Goal: Information Seeking & Learning: Learn about a topic

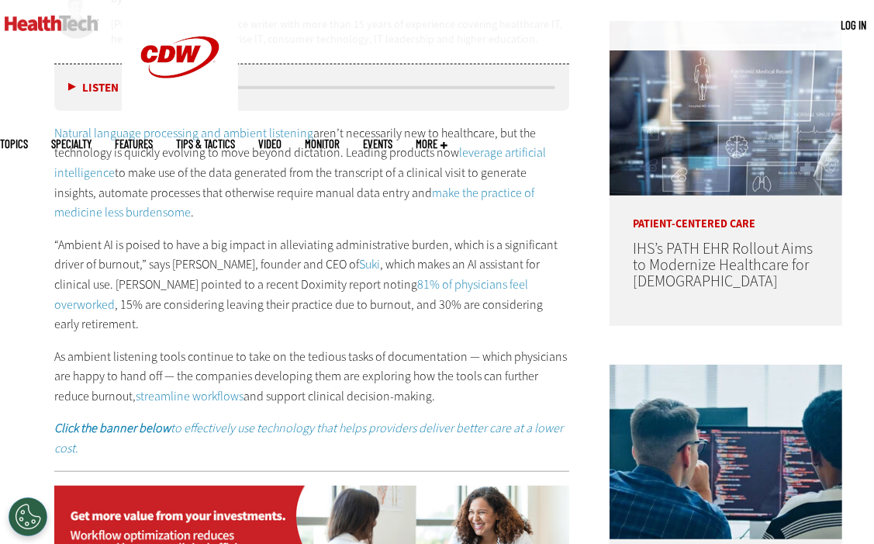
scroll to position [775, 0]
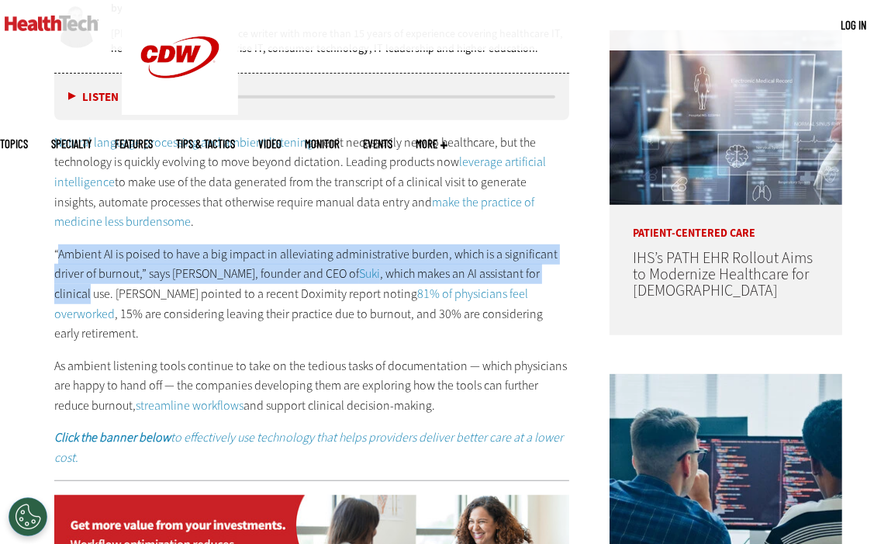
drag, startPoint x: 60, startPoint y: 254, endPoint x: 558, endPoint y: 264, distance: 498.0
click at [558, 264] on p "“Ambient AI is poised to have a big impact in alleviating administrative burden…" at bounding box center [311, 293] width 515 height 99
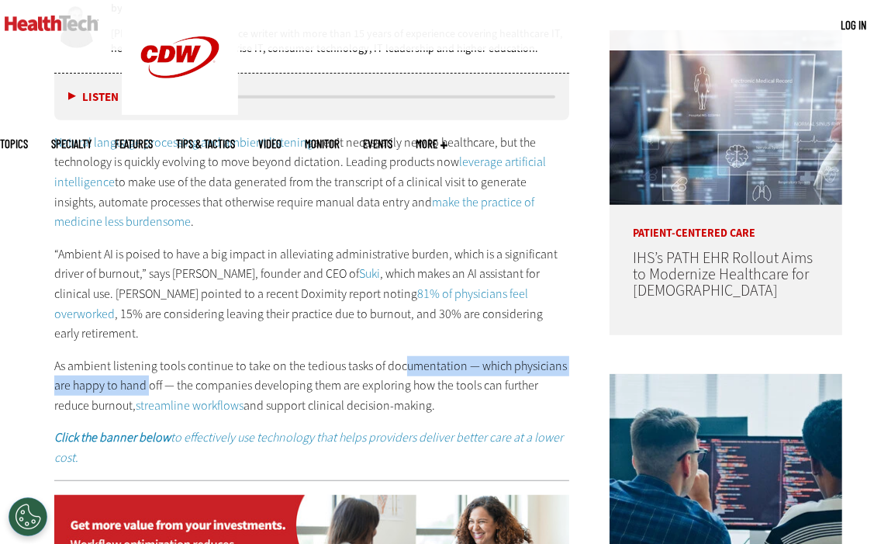
drag, startPoint x: 406, startPoint y: 339, endPoint x: 149, endPoint y: 368, distance: 259.0
click at [149, 368] on p "As ambient listening tools continue to take on the tedious tasks of documentati…" at bounding box center [311, 386] width 515 height 60
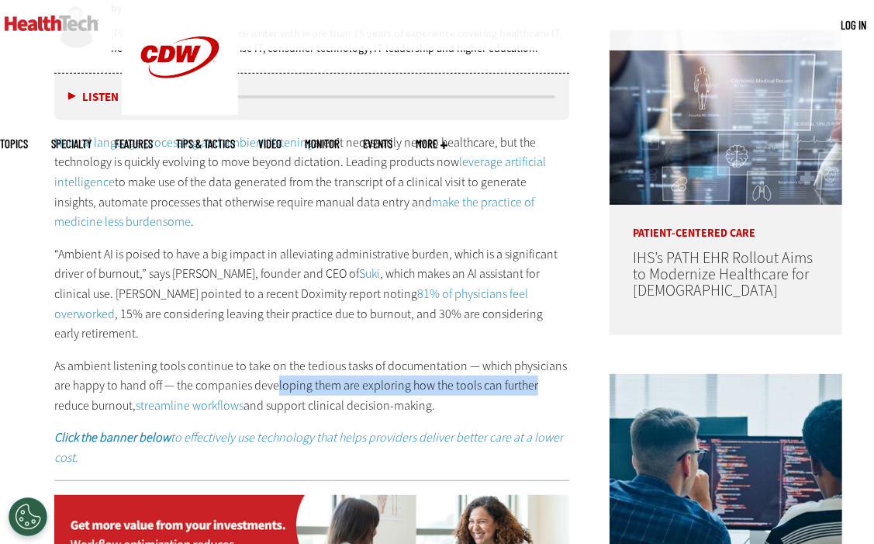
drag, startPoint x: 149, startPoint y: 368, endPoint x: 537, endPoint y: 364, distance: 387.8
click at [537, 364] on p "As ambient listening tools continue to take on the tedious tasks of documentati…" at bounding box center [311, 386] width 515 height 60
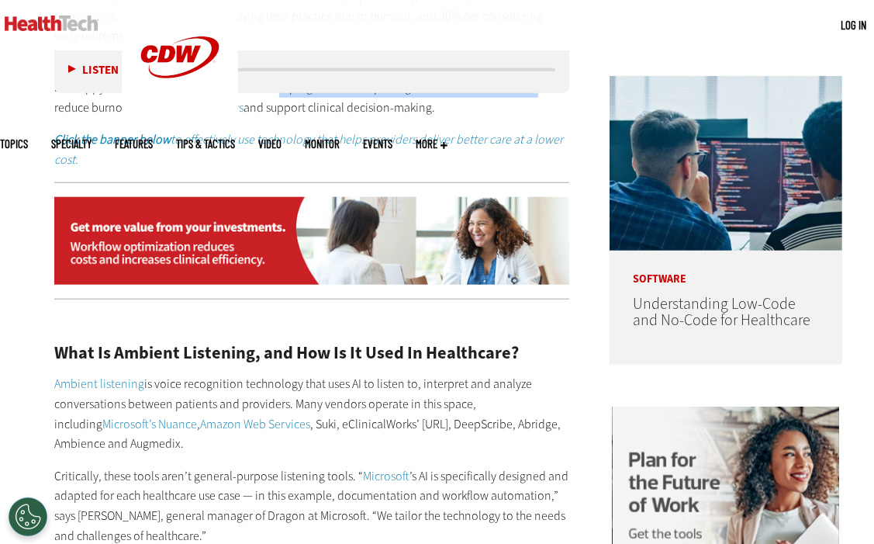
scroll to position [1241, 0]
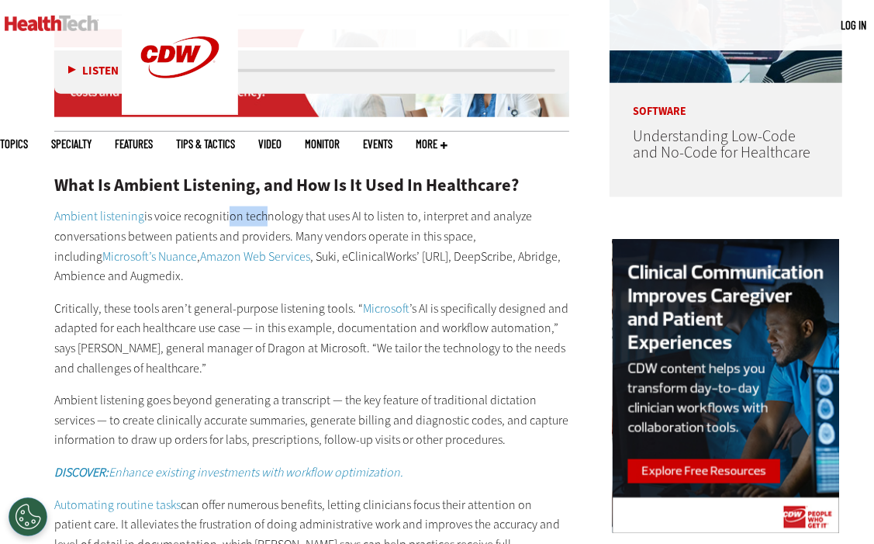
drag, startPoint x: 224, startPoint y: 200, endPoint x: 257, endPoint y: 199, distance: 33.4
click at [257, 206] on p "Ambient listening is voice recognition technology that uses AI to listen to, in…" at bounding box center [311, 245] width 515 height 79
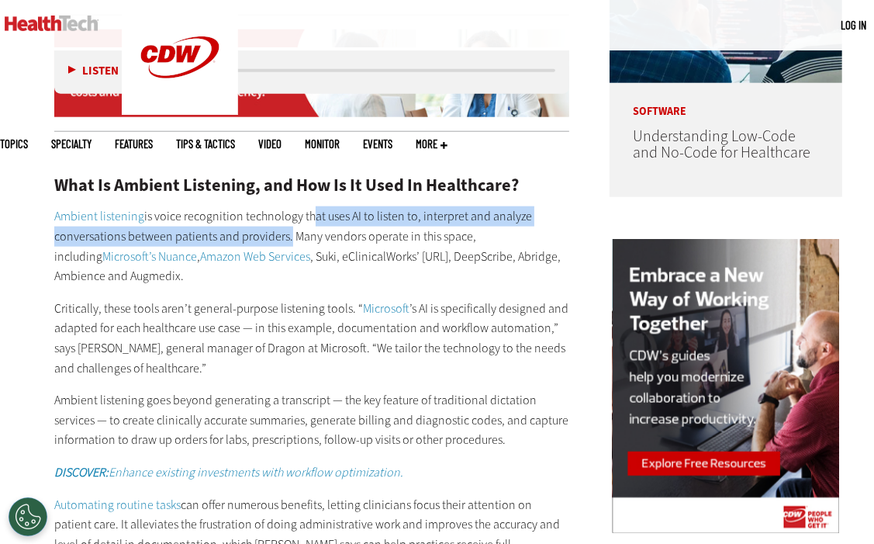
drag, startPoint x: 257, startPoint y: 199, endPoint x: 285, endPoint y: 216, distance: 32.5
click at [285, 216] on p "Ambient listening is voice recognition technology that uses AI to listen to, in…" at bounding box center [311, 245] width 515 height 79
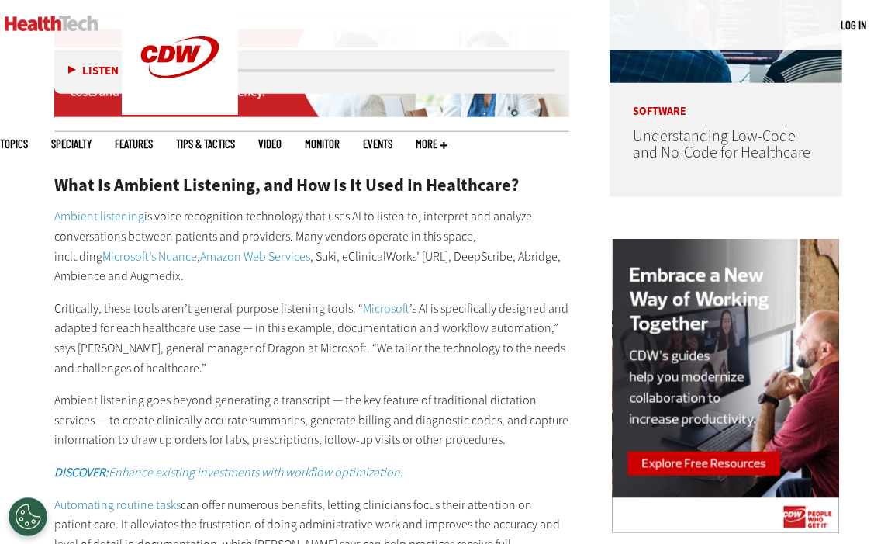
drag, startPoint x: 285, startPoint y: 216, endPoint x: 313, endPoint y: 256, distance: 48.9
click at [313, 256] on p "Ambient listening is voice recognition technology that uses AI to listen to, in…" at bounding box center [311, 245] width 515 height 79
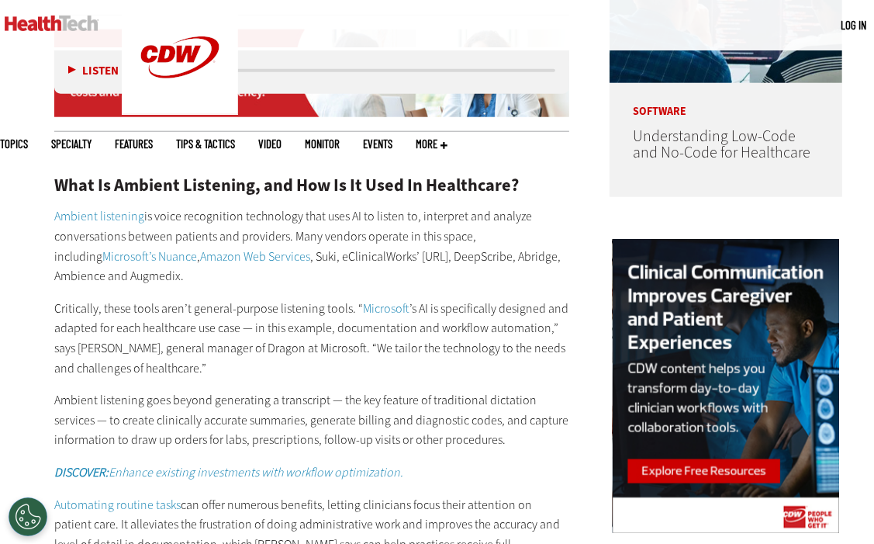
drag, startPoint x: 294, startPoint y: 245, endPoint x: 368, endPoint y: 249, distance: 74.5
click at [368, 249] on p "Ambient listening is voice recognition technology that uses AI to listen to, in…" at bounding box center [311, 245] width 515 height 79
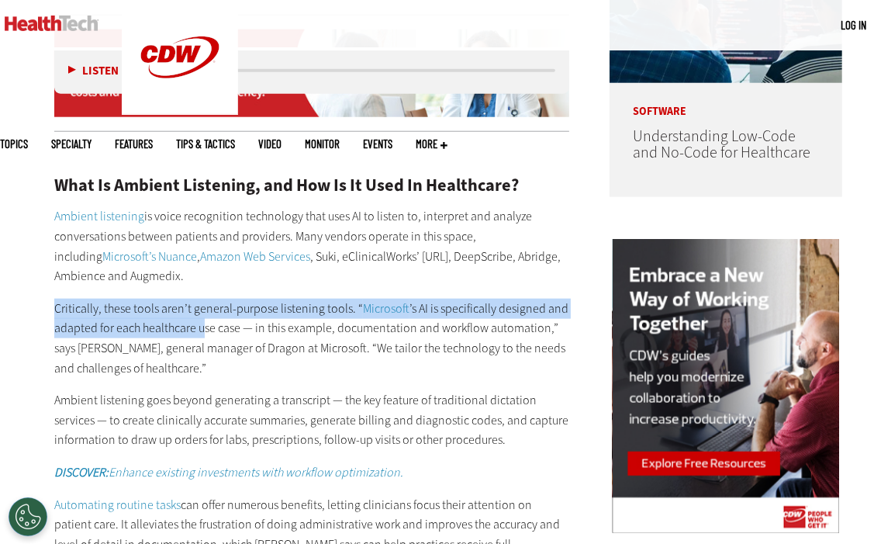
drag, startPoint x: 50, startPoint y: 284, endPoint x: 201, endPoint y: 313, distance: 154.1
click at [201, 313] on p "Critically, these tools aren’t general-purpose listening tools. “ Microsoft ’s …" at bounding box center [311, 338] width 515 height 79
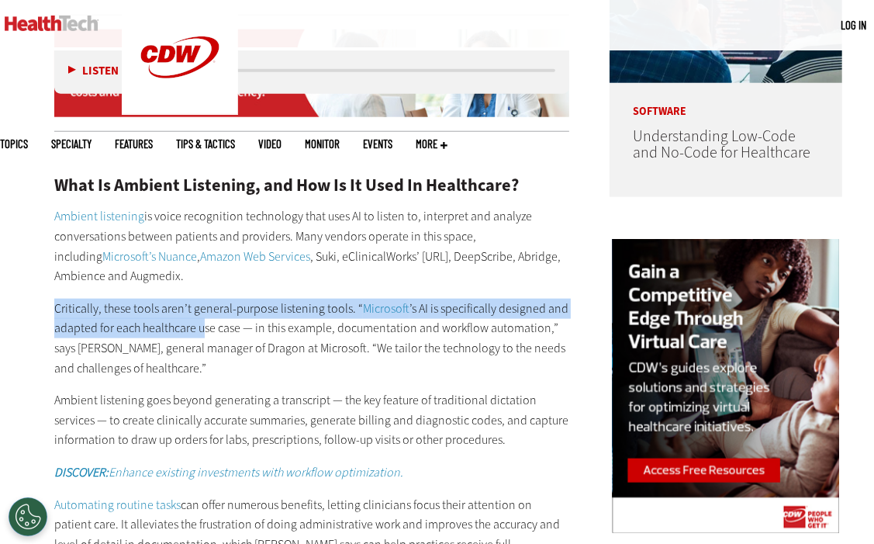
drag, startPoint x: 146, startPoint y: 326, endPoint x: 386, endPoint y: 338, distance: 240.7
click at [386, 338] on p "Critically, these tools aren’t general-purpose listening tools. “ Microsoft ’s …" at bounding box center [311, 338] width 515 height 79
drag, startPoint x: 386, startPoint y: 338, endPoint x: 392, endPoint y: 344, distance: 8.8
click at [392, 344] on p "Critically, these tools aren’t general-purpose listening tools. “ Microsoft ’s …" at bounding box center [311, 338] width 515 height 79
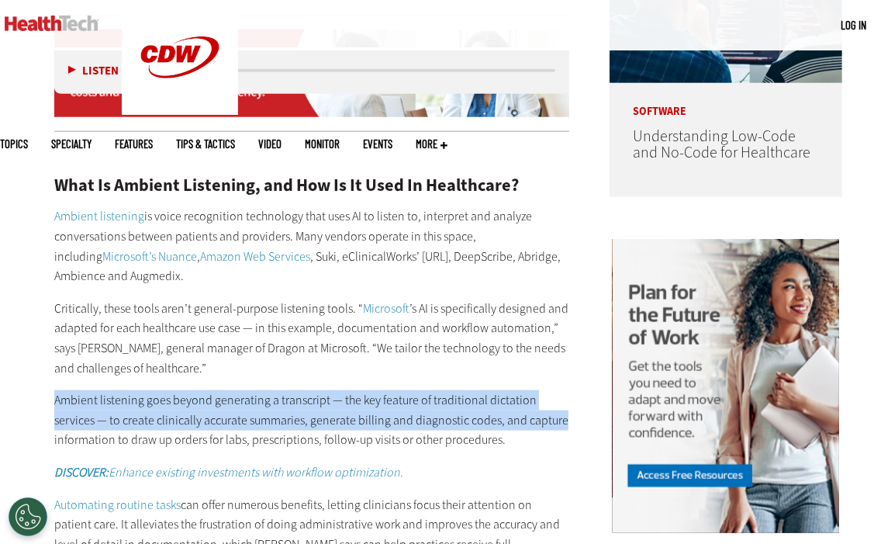
drag, startPoint x: 54, startPoint y: 386, endPoint x: 527, endPoint y: 397, distance: 473.2
click at [527, 397] on p "Ambient listening goes beyond generating a transcript — the key feature of trad…" at bounding box center [311, 420] width 515 height 60
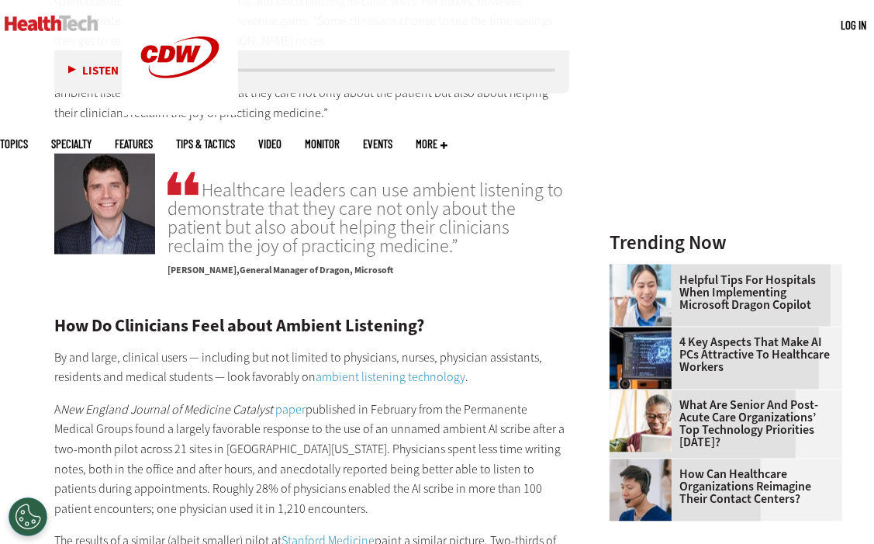
scroll to position [1861, 0]
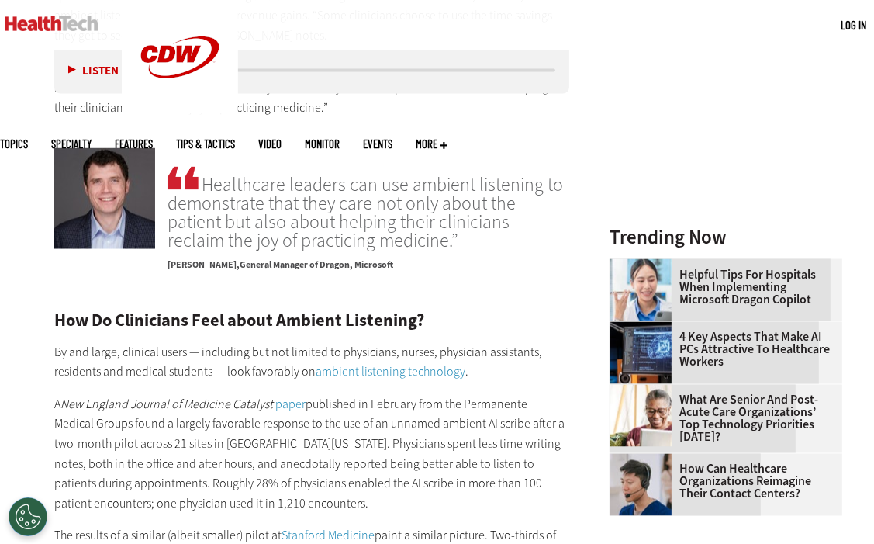
drag, startPoint x: 195, startPoint y: 209, endPoint x: 540, endPoint y: 220, distance: 345.3
click at [540, 220] on span "Healthcare leaders can use ambient listening to demonstrate that they care not …" at bounding box center [369, 207] width 402 height 86
click at [411, 250] on p "[PERSON_NAME] General Manager of Dragon, Microsoft" at bounding box center [369, 261] width 402 height 22
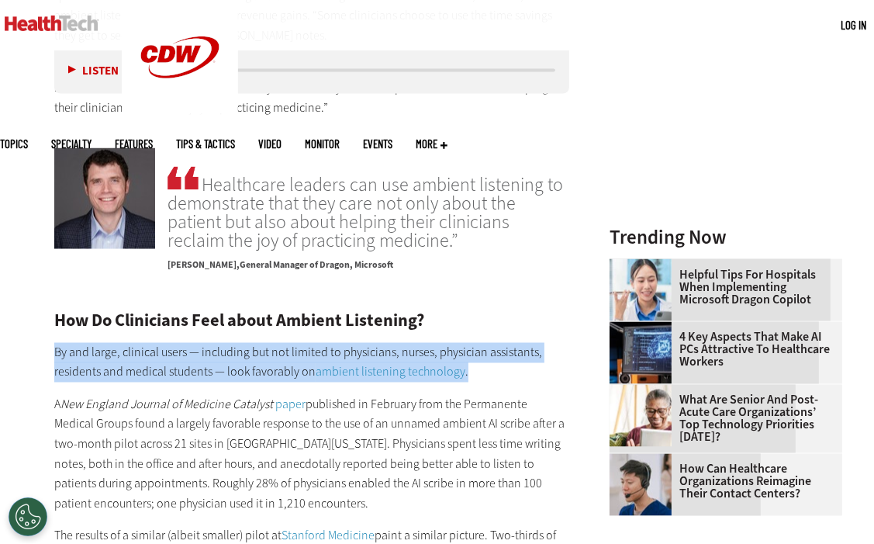
drag, startPoint x: 53, startPoint y: 327, endPoint x: 503, endPoint y: 348, distance: 450.3
click at [503, 348] on article "[DATE] Twitter Facebook LinkedIn Reddit Flipboard Email Digital Workspace Ambie…" at bounding box center [296, 332] width 546 height 3382
click at [503, 348] on p "By and large, clinical users — including but not limited to physicians, nurses,…" at bounding box center [311, 363] width 515 height 40
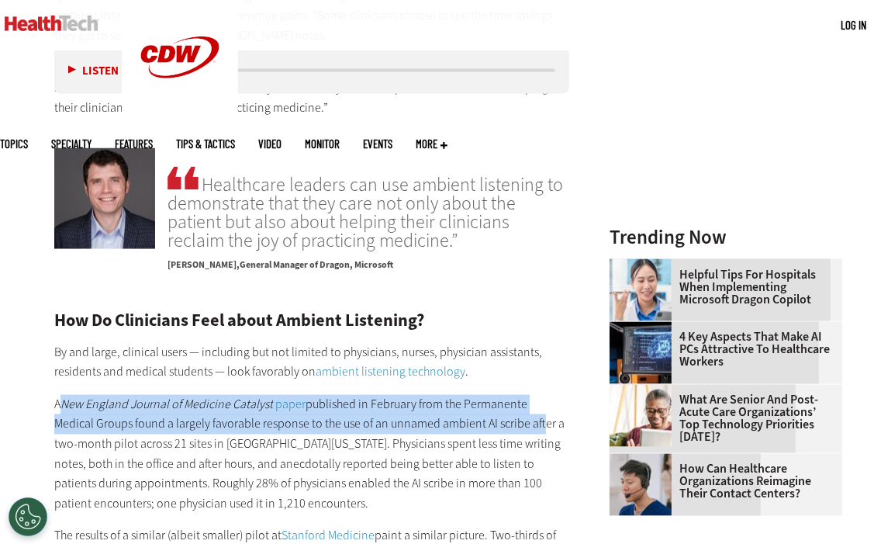
drag, startPoint x: 61, startPoint y: 378, endPoint x: 496, endPoint y: 397, distance: 434.7
click at [496, 397] on p "A New England Journal of Medicine Catalyst paper published in February from the…" at bounding box center [311, 454] width 515 height 119
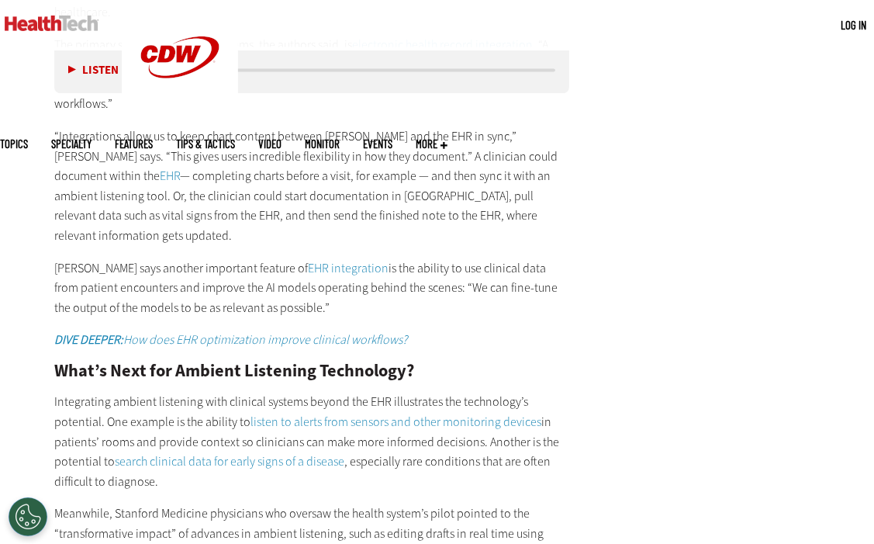
scroll to position [2637, 0]
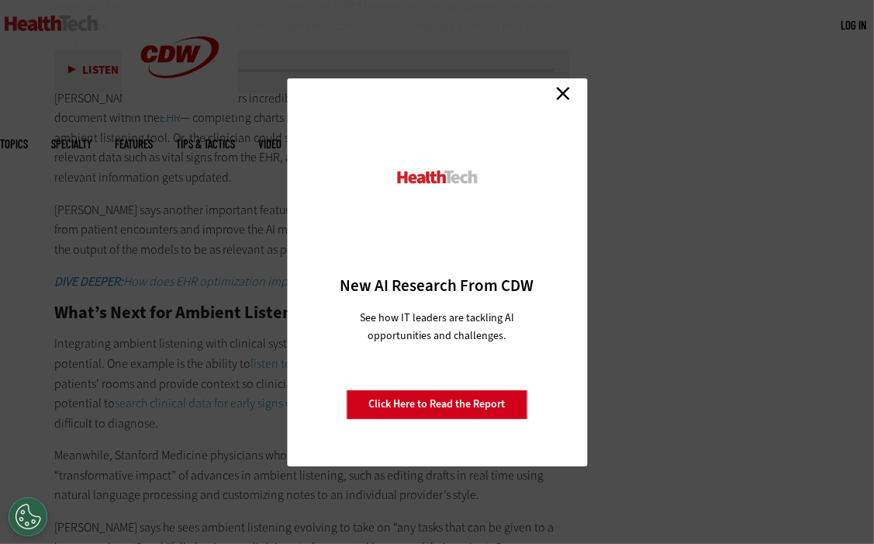
click at [561, 90] on link "Close" at bounding box center [562, 93] width 23 height 23
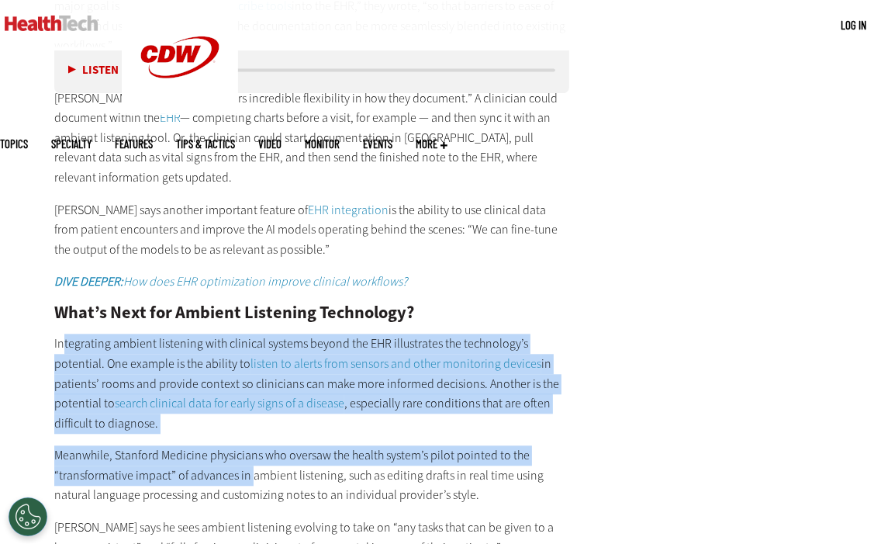
drag, startPoint x: 62, startPoint y: 304, endPoint x: 252, endPoint y: 444, distance: 236.2
click at [252, 444] on div "How Do Clinicians Feel about Ambient Listening? By and large, clinical users — …" at bounding box center [311, 92] width 515 height 1111
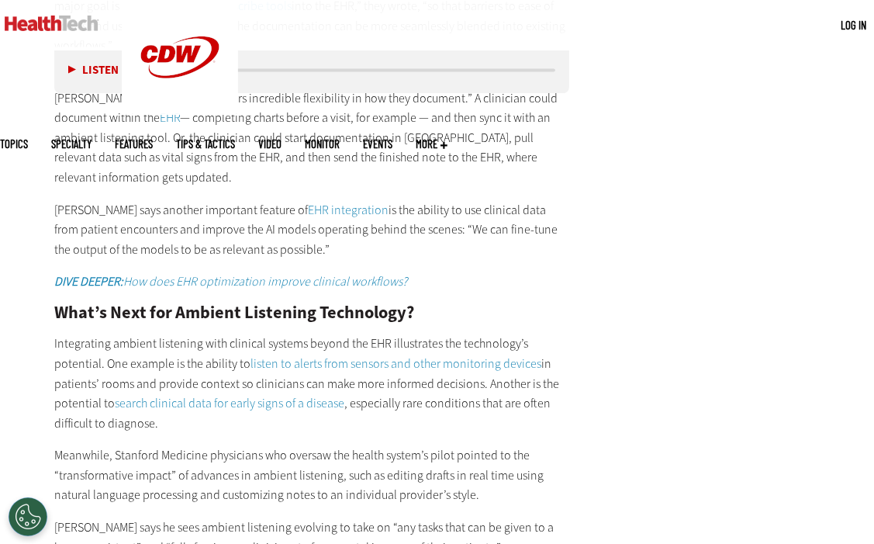
click at [102, 517] on p "[PERSON_NAME] says he sees ambient listening evolving to take on “any tasks tha…" at bounding box center [311, 537] width 515 height 40
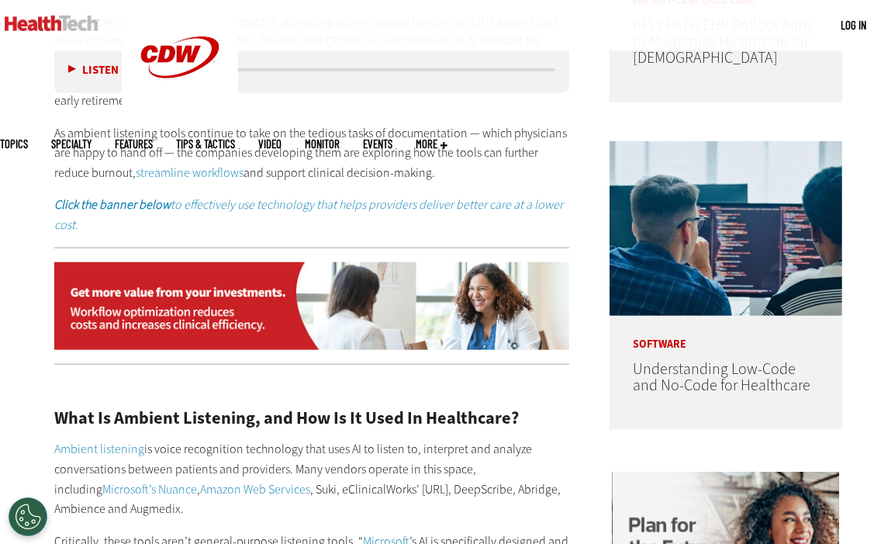
scroll to position [1396, 0]
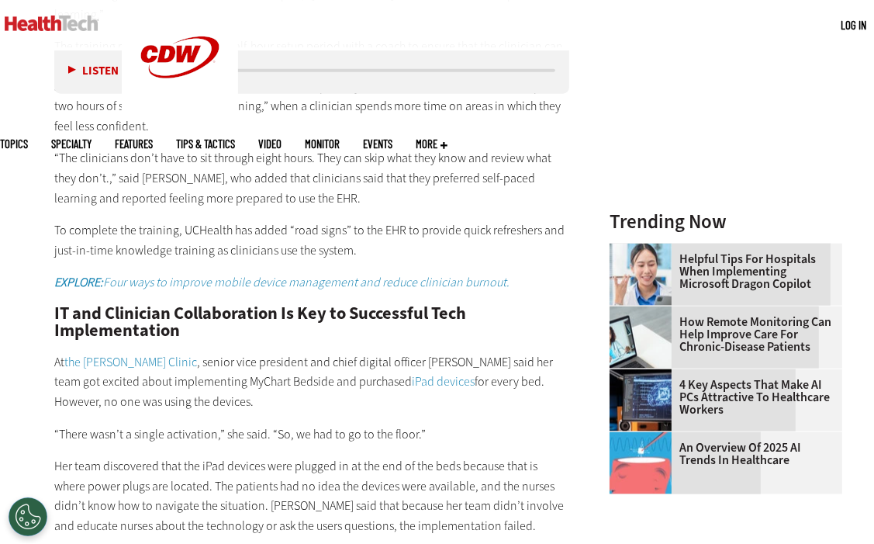
scroll to position [1551, 0]
